Goal: Information Seeking & Learning: Learn about a topic

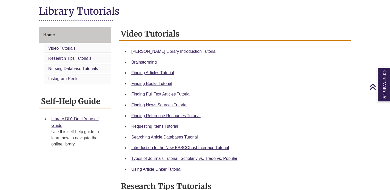
scroll to position [120, 0]
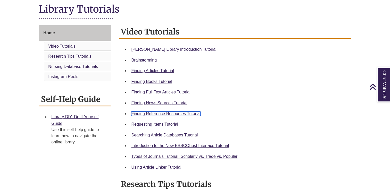
click at [139, 112] on link "Finding Reference Resources Tutorial" at bounding box center [165, 114] width 69 height 4
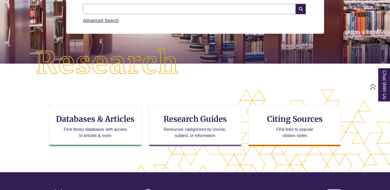
scroll to position [92, 0]
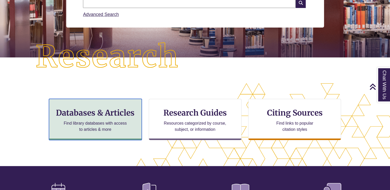
click at [97, 113] on h3 "Databases & Articles" at bounding box center [95, 113] width 84 height 10
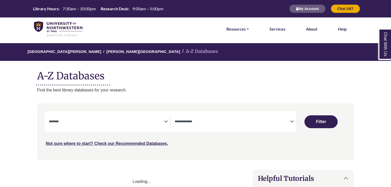
select select "Database Subject Filter"
select select "Database Types Filter"
select select "Database Subject Filter"
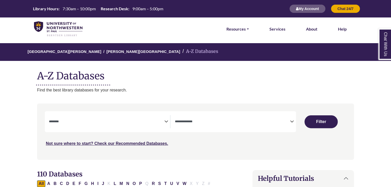
click at [292, 121] on icon "Search filters" at bounding box center [292, 121] width 4 height 8
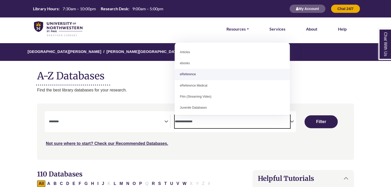
select select "*****"
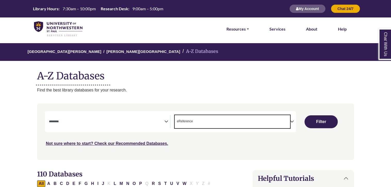
scroll to position [10, 0]
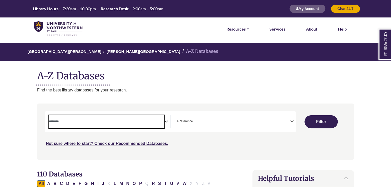
click at [139, 117] on span "Search filters" at bounding box center [106, 121] width 115 height 13
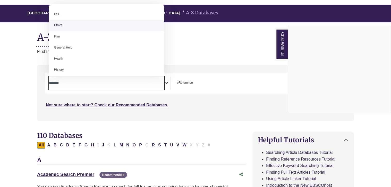
scroll to position [189, 0]
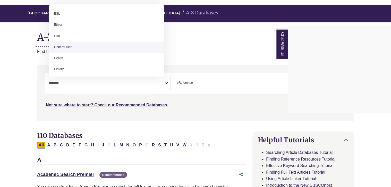
select select "*****"
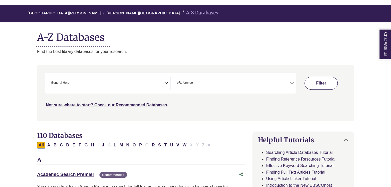
click at [318, 86] on button "Filter" at bounding box center [320, 83] width 33 height 13
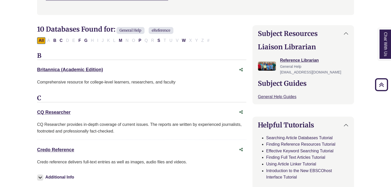
scroll to position [148, 0]
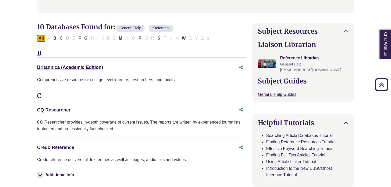
click at [61, 147] on link "Credo Reference This link opens in a new window" at bounding box center [55, 147] width 37 height 5
click at [64, 65] on link "Britannica (Academic Edition) This link opens in a new window" at bounding box center [70, 67] width 66 height 5
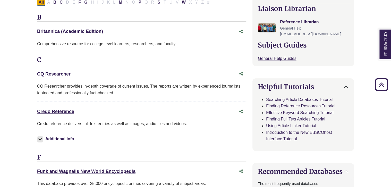
scroll to position [185, 0]
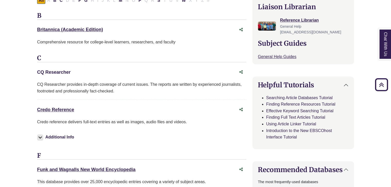
click at [55, 71] on link "CQ Researcher This link opens in a new window" at bounding box center [53, 72] width 33 height 5
